Goal: Task Accomplishment & Management: Manage account settings

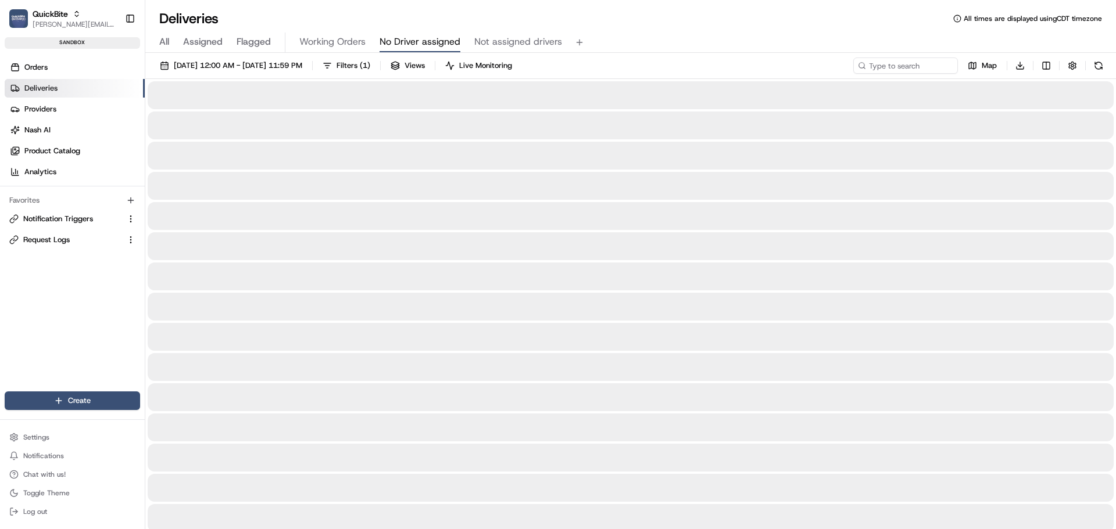
click at [442, 45] on span "No Driver assigned" at bounding box center [419, 42] width 81 height 14
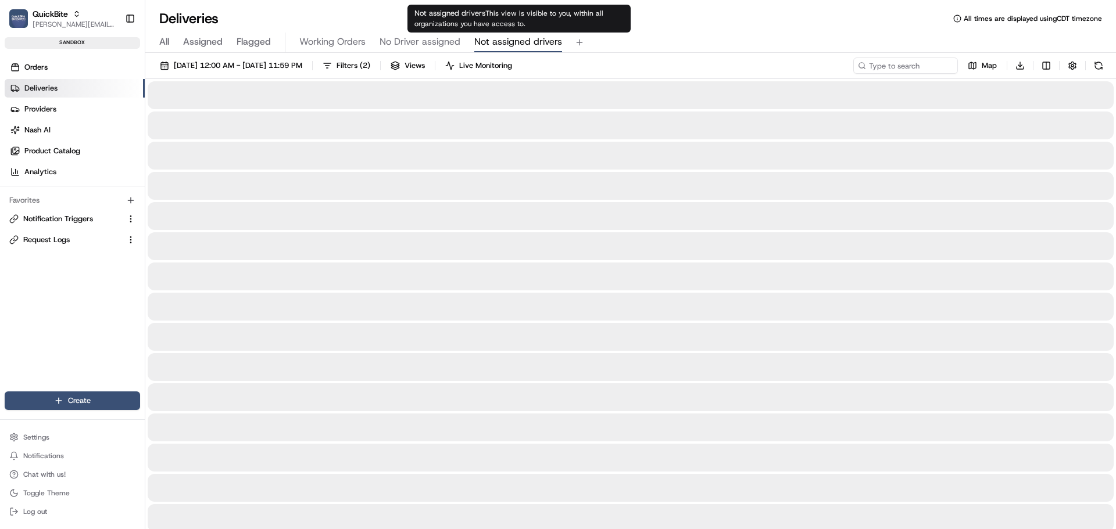
click at [502, 40] on span "Not assigned drivers" at bounding box center [518, 42] width 88 height 14
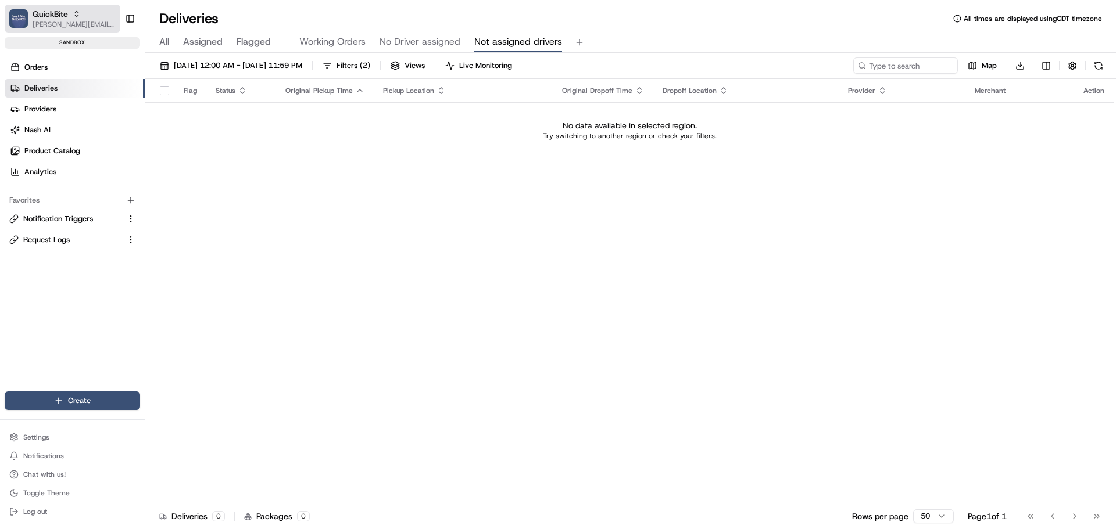
click at [35, 28] on span "[PERSON_NAME][EMAIL_ADDRESS][DOMAIN_NAME]" at bounding box center [74, 24] width 83 height 9
